Goal: Transaction & Acquisition: Purchase product/service

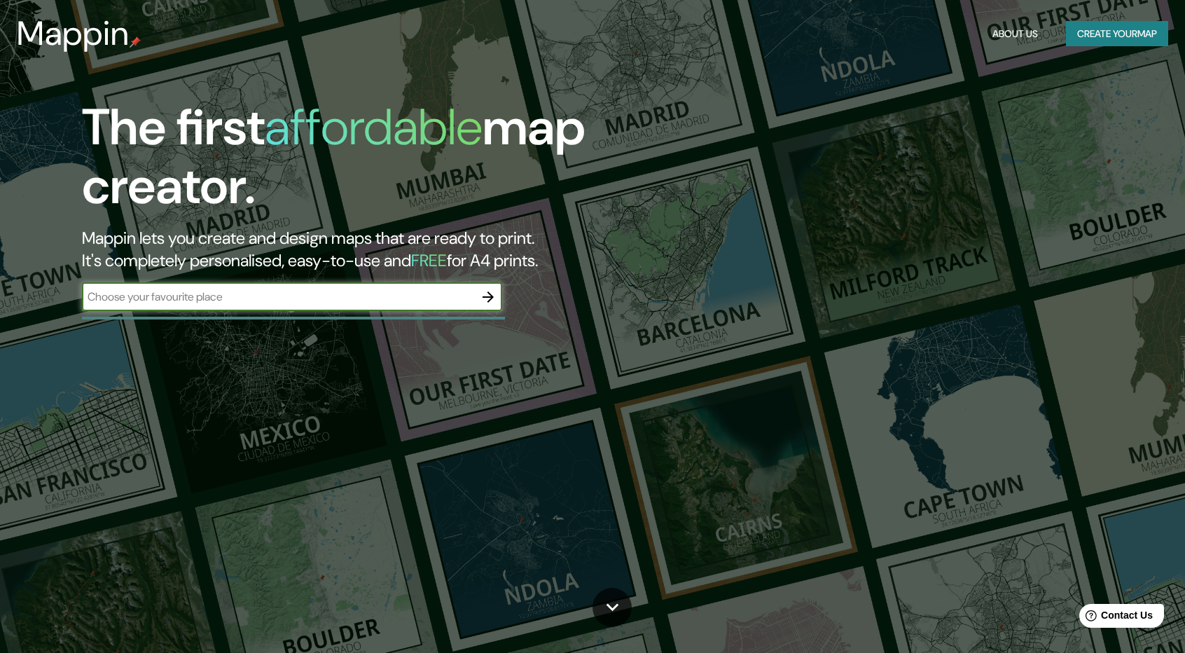
click at [255, 298] on input "text" at bounding box center [278, 297] width 392 height 16
type input "bellavista lima"
click at [496, 300] on icon "button" at bounding box center [488, 297] width 17 height 17
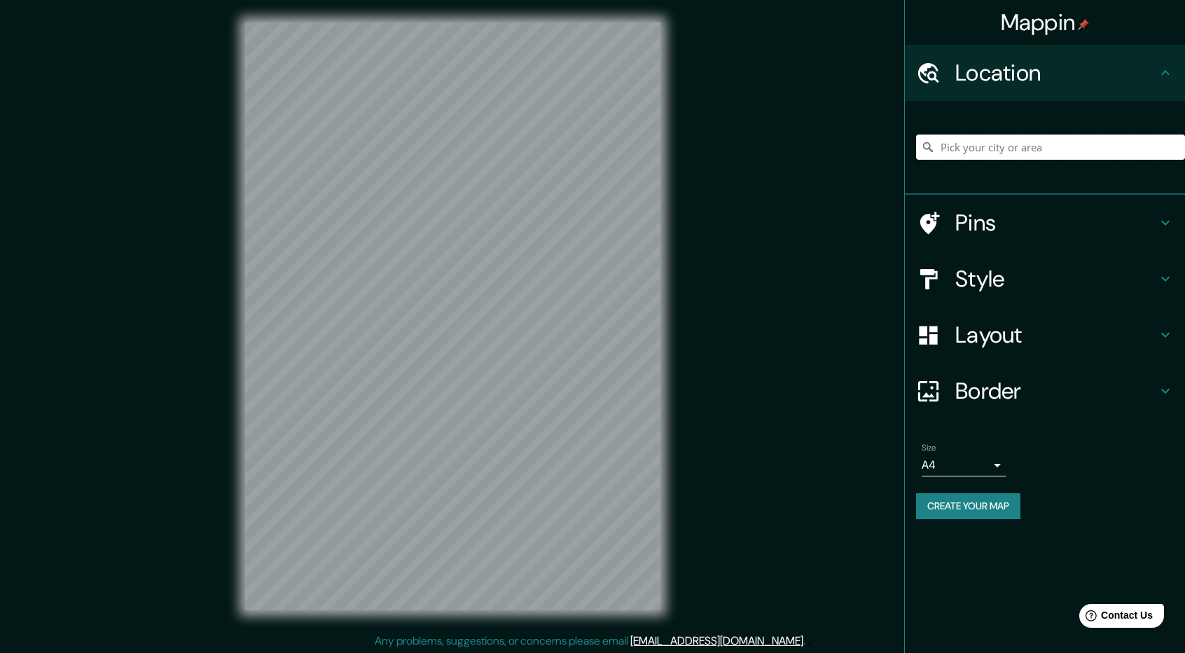
click at [1018, 152] on input "Pick your city or area" at bounding box center [1050, 146] width 269 height 25
type input "lima"
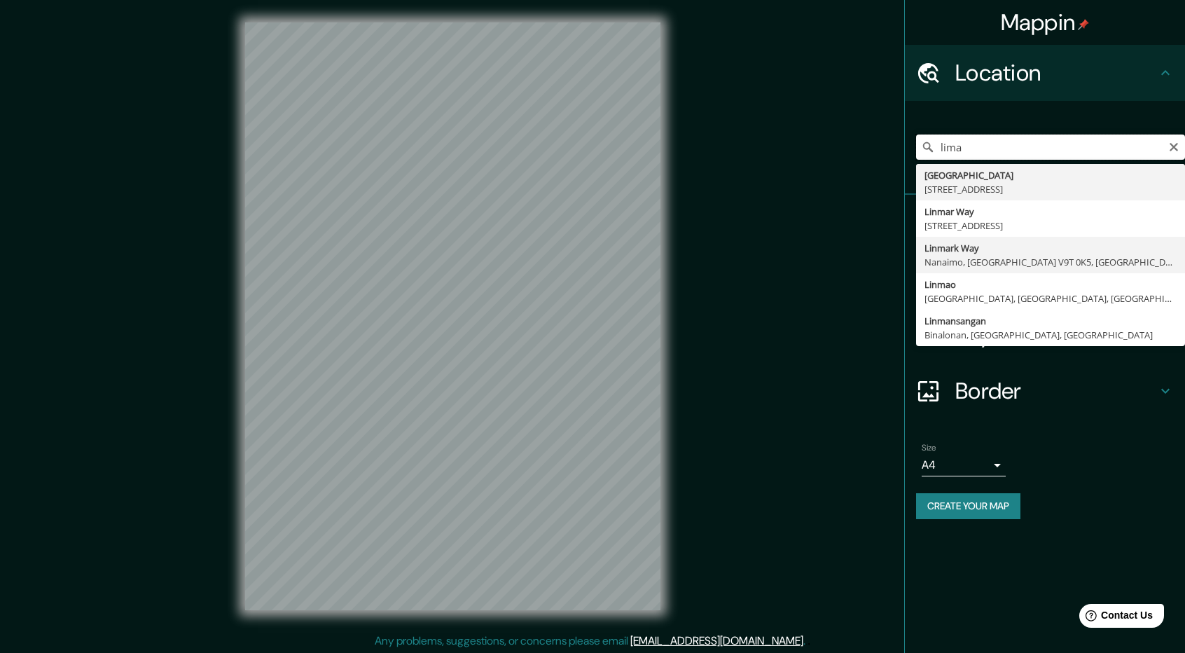
scroll to position [1, 0]
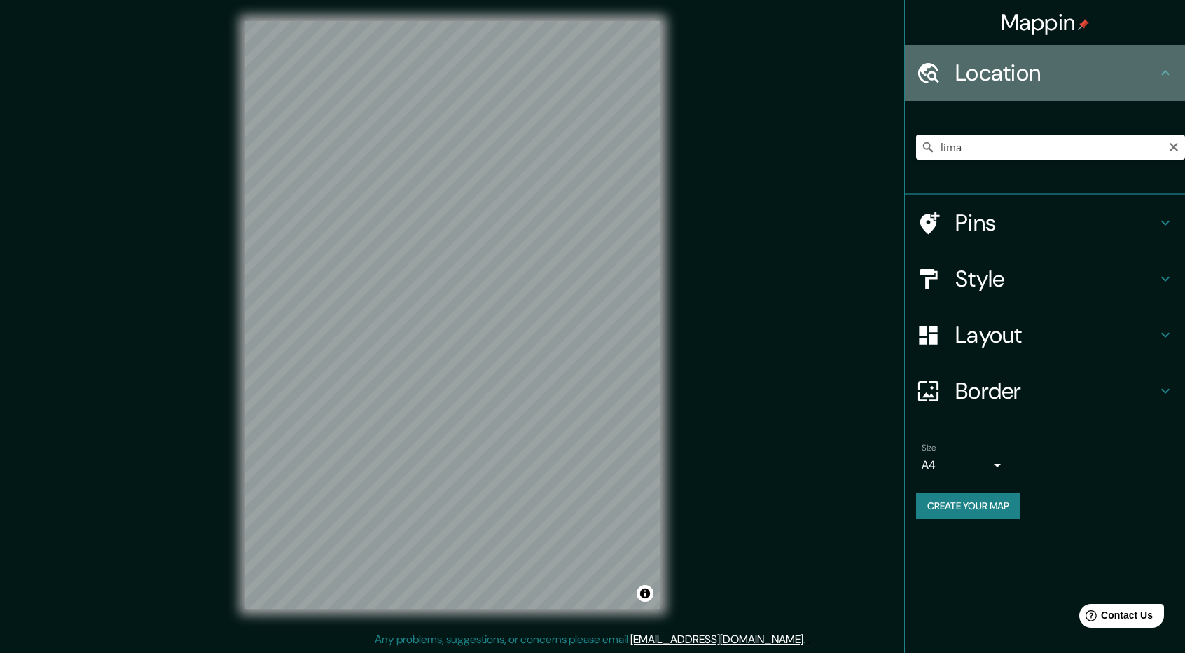
click at [1005, 74] on h4 "Location" at bounding box center [1056, 73] width 202 height 28
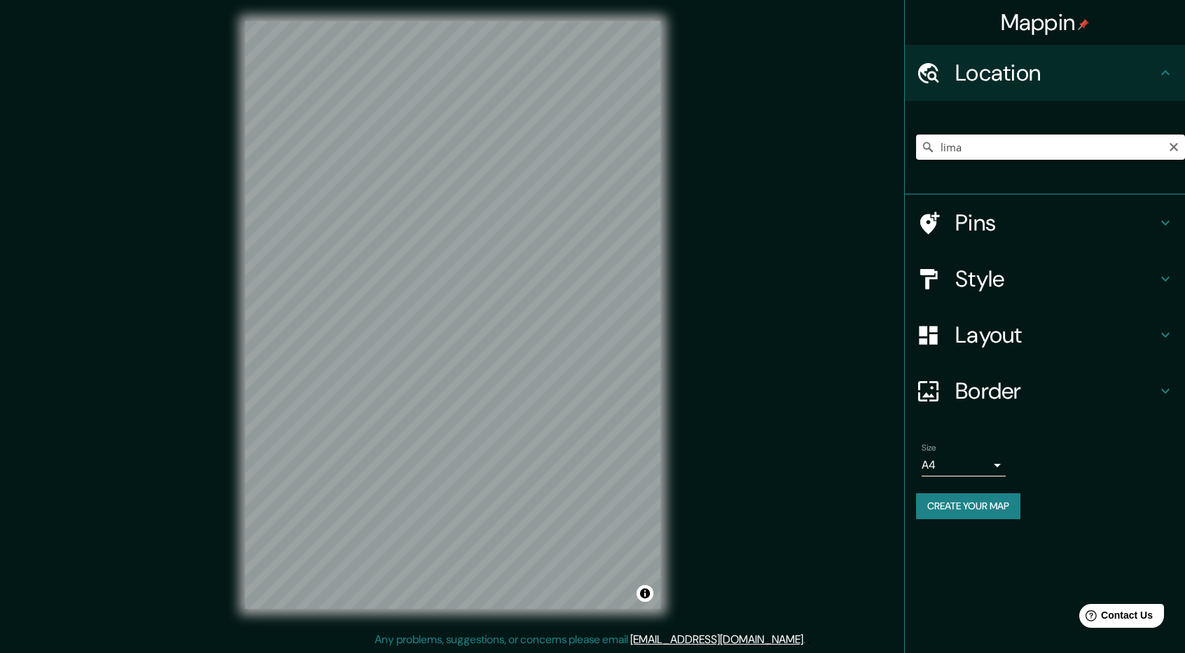
click at [1063, 280] on h4 "Style" at bounding box center [1056, 279] width 202 height 28
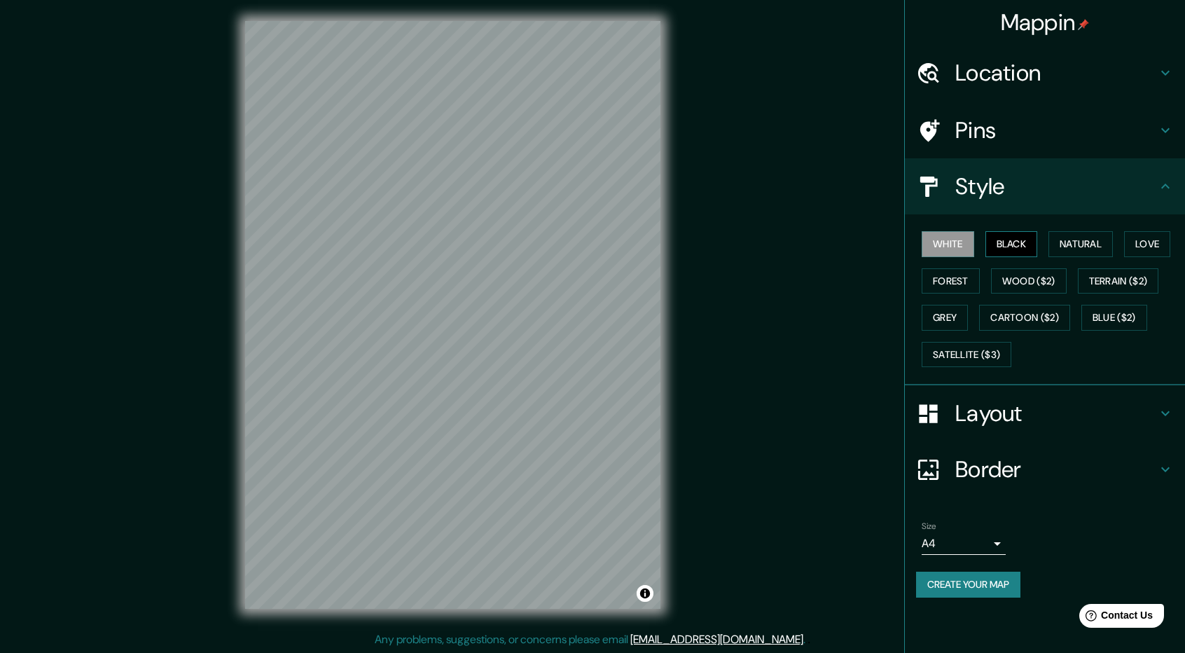
click at [1004, 233] on button "Black" at bounding box center [1011, 244] width 53 height 26
